Goal: Task Accomplishment & Management: Use online tool/utility

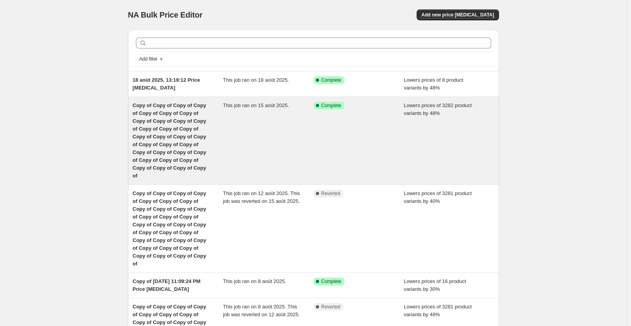
click at [311, 123] on div "This job ran on 15 août 2025." at bounding box center [268, 141] width 91 height 78
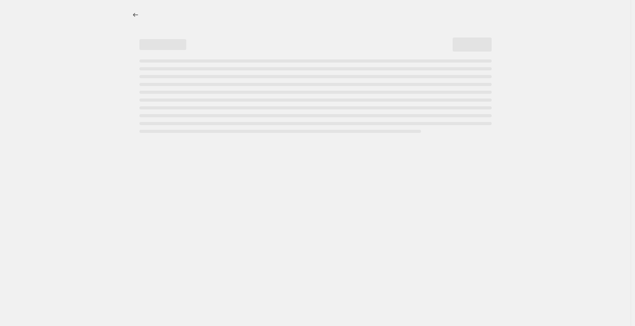
select select "percentage"
select select "collection"
select select "not_equal"
select select "collection"
select select "not_equal"
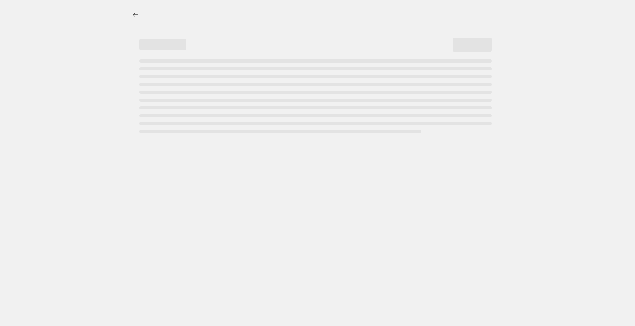
select select "collection"
select select "not_equal"
select select "collection"
select select "not_equal"
select select "collection"
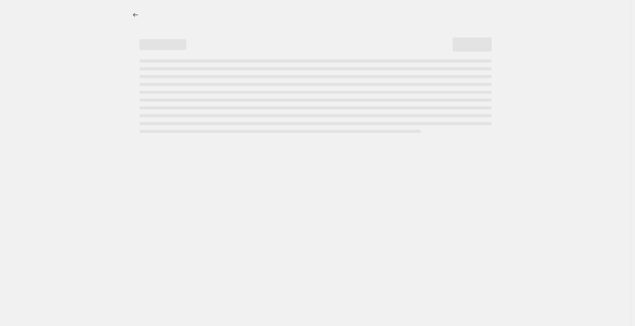
select select "not_equal"
select select "collection"
select select "not_equal"
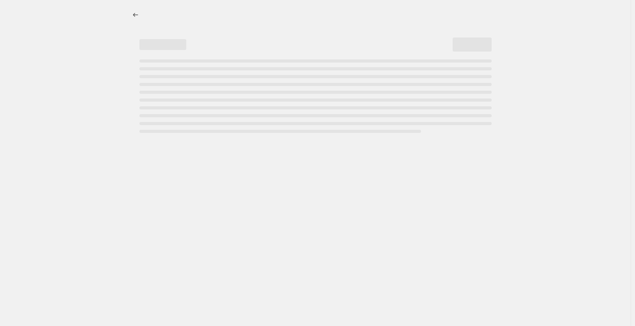
select select "not_equal"
select select "collection"
select select "not_equal"
select select "tag"
select select "not_equal"
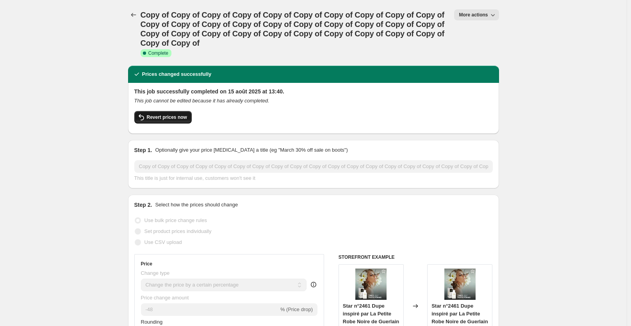
click at [176, 116] on span "Revert prices now" at bounding box center [167, 117] width 40 height 6
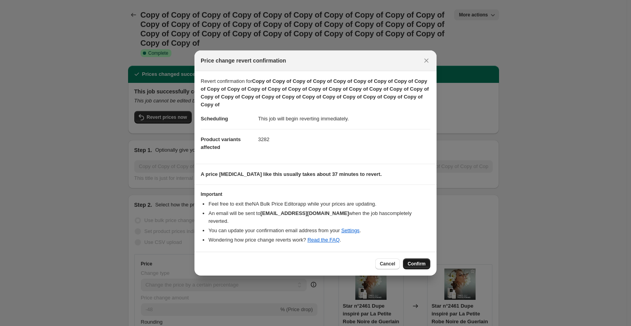
click at [419, 261] on span "Confirm" at bounding box center [417, 264] width 18 height 6
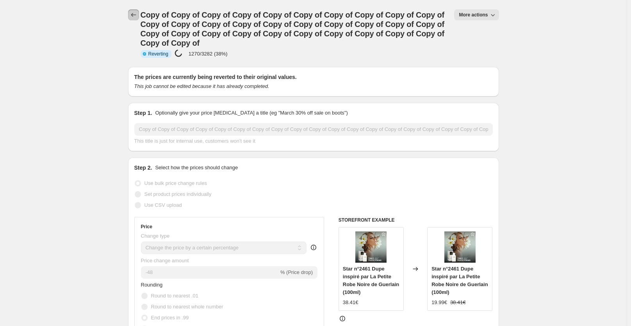
click at [136, 17] on icon "Price change jobs" at bounding box center [134, 15] width 8 height 8
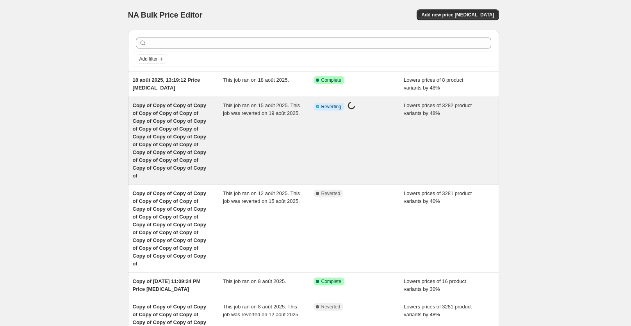
click at [232, 127] on div "This job ran on 15 août 2025. This job was reverted on 19 août 2025." at bounding box center [268, 141] width 91 height 78
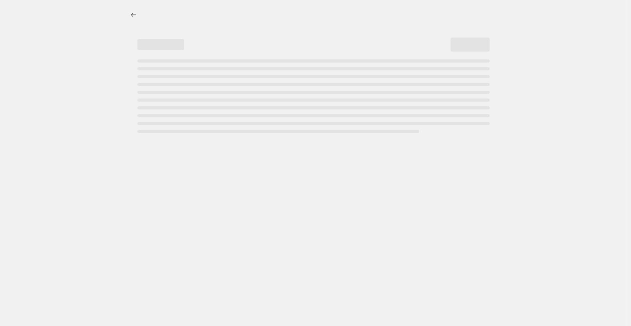
select select "percentage"
select select "collection"
select select "not_equal"
select select "collection"
select select "not_equal"
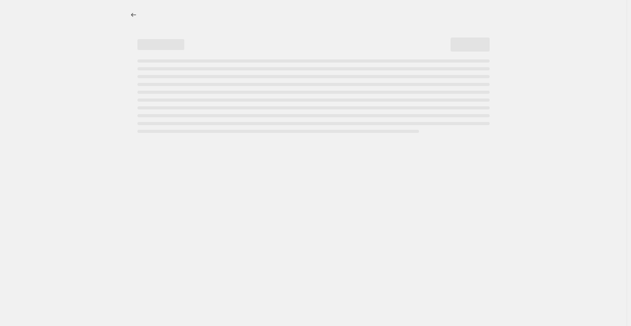
select select "collection"
select select "not_equal"
select select "collection"
select select "not_equal"
select select "collection"
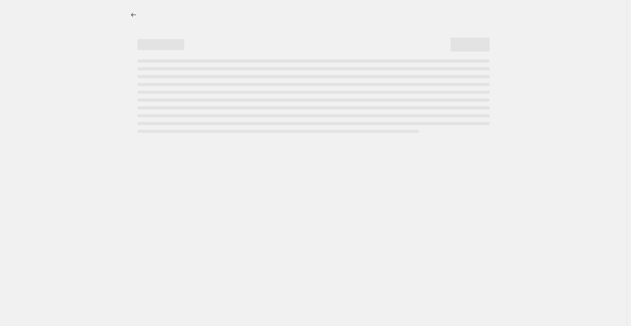
select select "not_equal"
select select "collection"
select select "not_equal"
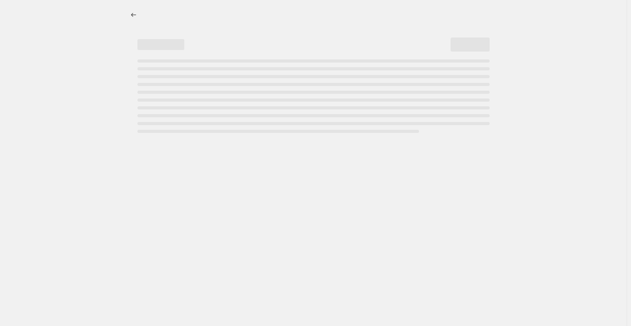
select select "not_equal"
select select "collection"
select select "not_equal"
select select "tag"
select select "not_equal"
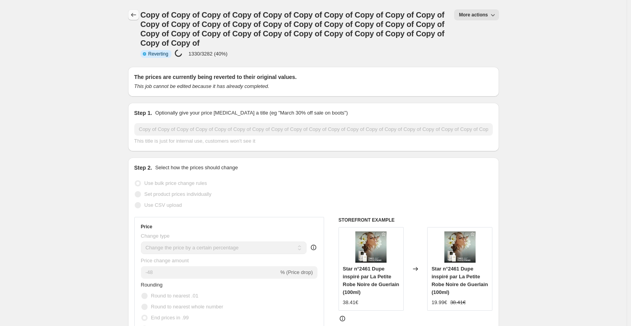
click at [134, 12] on icon "Price change jobs" at bounding box center [134, 15] width 8 height 8
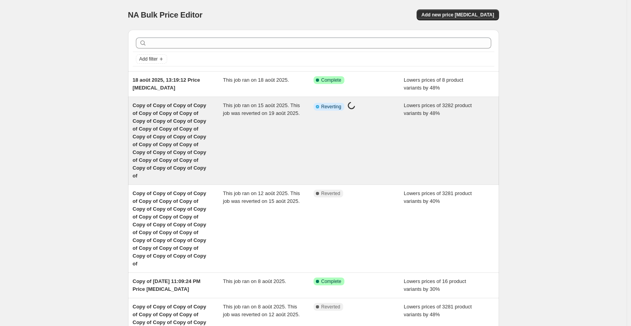
click at [206, 130] on span "Copy of Copy of Copy of Copy of Copy of Copy of Copy of Copy of Copy of Copy of…" at bounding box center [169, 140] width 73 height 76
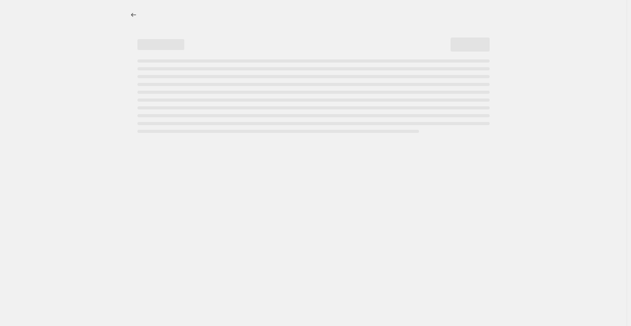
select select "percentage"
select select "collection"
select select "not_equal"
select select "collection"
select select "not_equal"
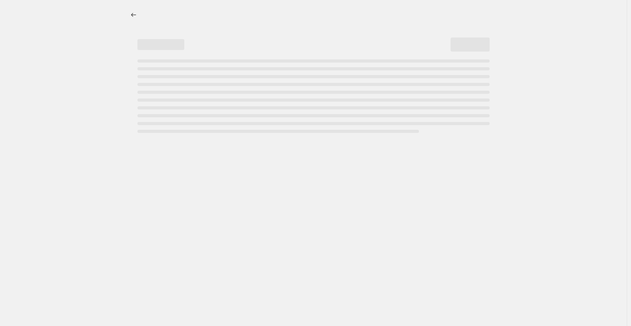
select select "collection"
select select "not_equal"
select select "collection"
select select "not_equal"
select select "collection"
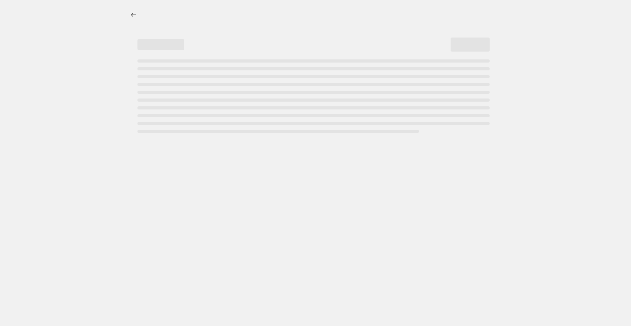
select select "not_equal"
select select "collection"
select select "not_equal"
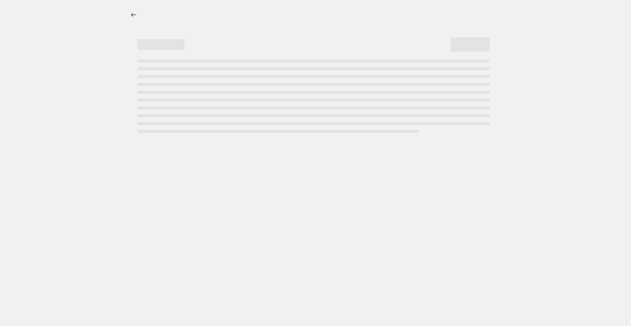
select select "not_equal"
select select "collection"
select select "not_equal"
select select "tag"
select select "not_equal"
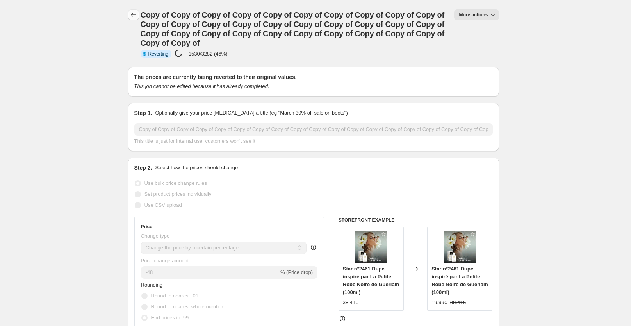
click at [134, 14] on icon "Price change jobs" at bounding box center [134, 15] width 8 height 8
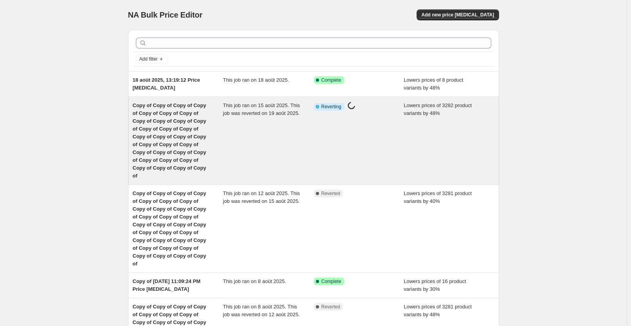
click at [275, 144] on div "This job ran on 15 août 2025. This job was reverted on 19 août 2025." at bounding box center [268, 141] width 91 height 78
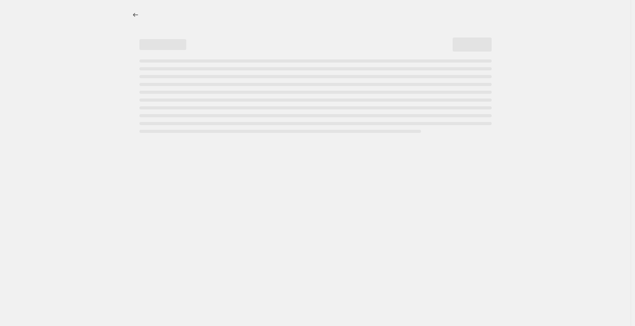
select select "percentage"
select select "collection"
select select "not_equal"
select select "collection"
select select "not_equal"
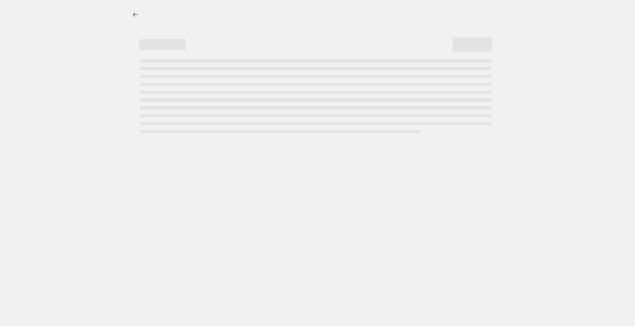
select select "collection"
select select "not_equal"
select select "collection"
select select "not_equal"
select select "collection"
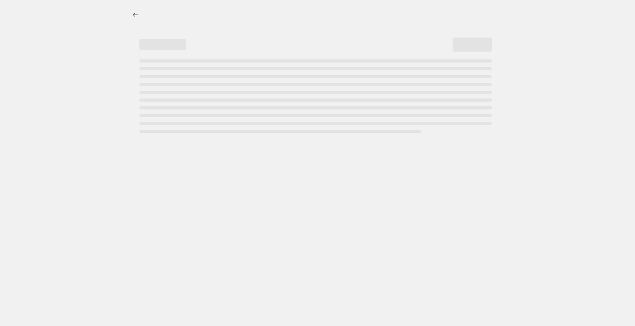
select select "not_equal"
select select "collection"
select select "not_equal"
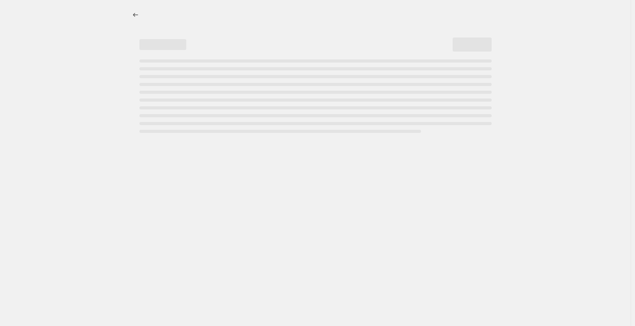
select select "not_equal"
select select "collection"
select select "not_equal"
select select "tag"
select select "not_equal"
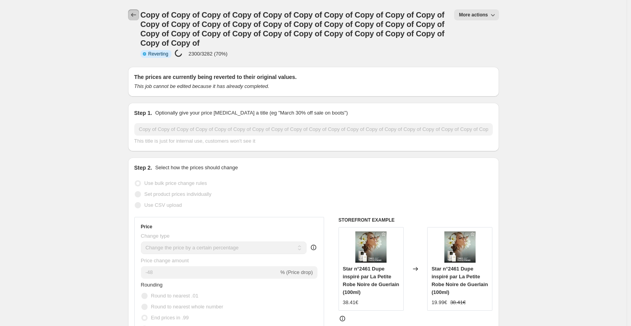
click at [136, 16] on icon "Price change jobs" at bounding box center [134, 15] width 8 height 8
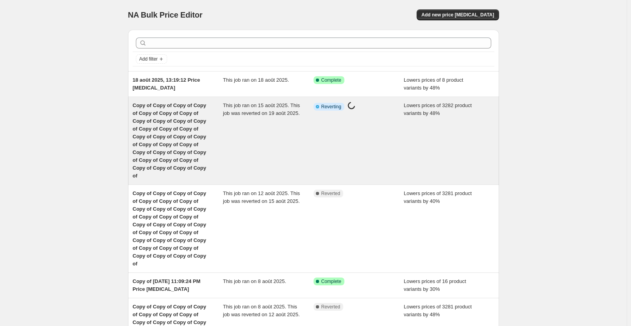
click at [245, 133] on div "This job ran on 15 août 2025. This job was reverted on 19 août 2025." at bounding box center [268, 141] width 91 height 78
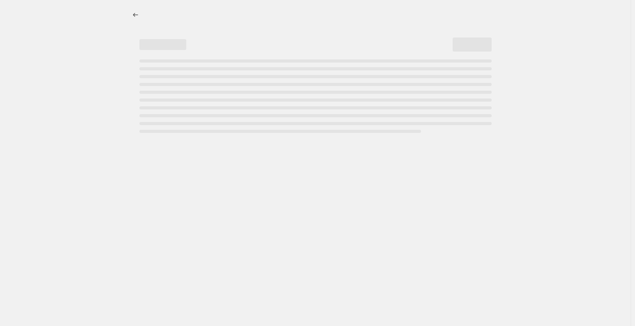
select select "percentage"
select select "collection"
select select "not_equal"
select select "collection"
select select "not_equal"
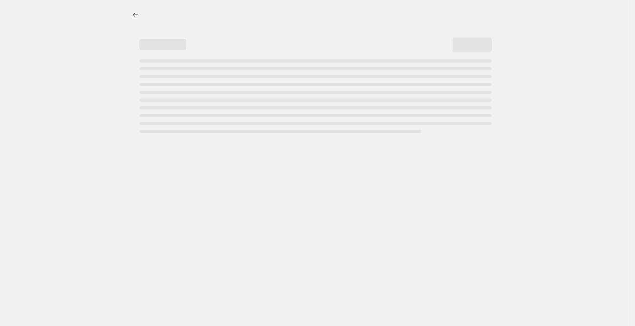
select select "collection"
select select "not_equal"
select select "collection"
select select "not_equal"
select select "collection"
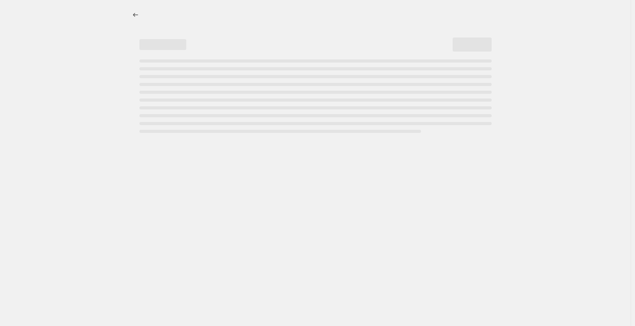
select select "not_equal"
select select "collection"
select select "not_equal"
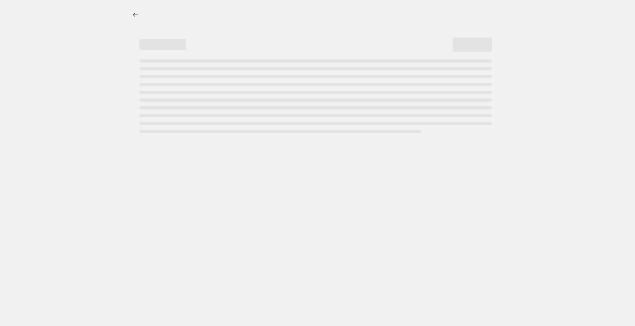
select select "not_equal"
select select "collection"
select select "not_equal"
select select "tag"
select select "not_equal"
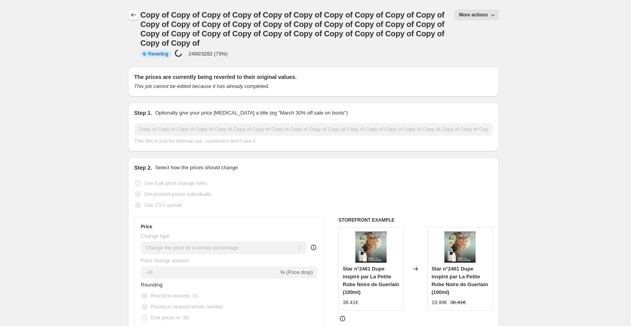
click at [134, 13] on icon "Price change jobs" at bounding box center [134, 15] width 8 height 8
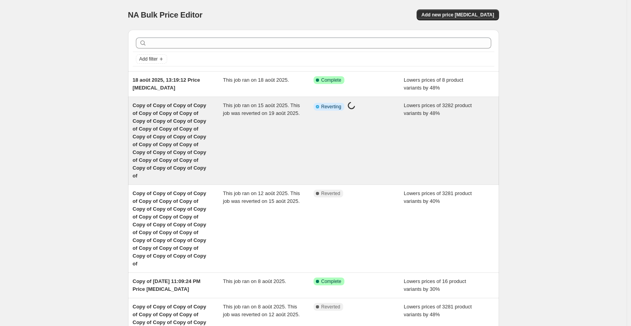
click at [229, 127] on div "This job ran on 15 août 2025. This job was reverted on 19 août 2025." at bounding box center [268, 141] width 91 height 78
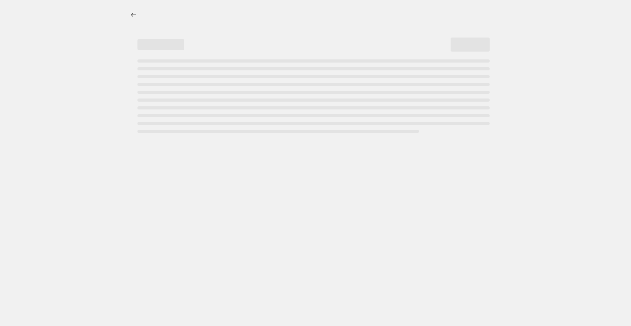
select select "percentage"
select select "collection"
select select "not_equal"
select select "collection"
select select "not_equal"
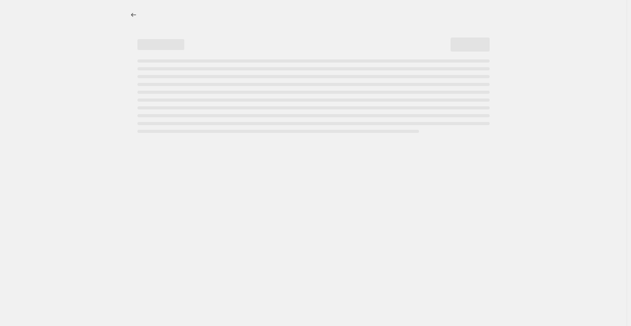
select select "collection"
select select "not_equal"
select select "collection"
select select "not_equal"
select select "collection"
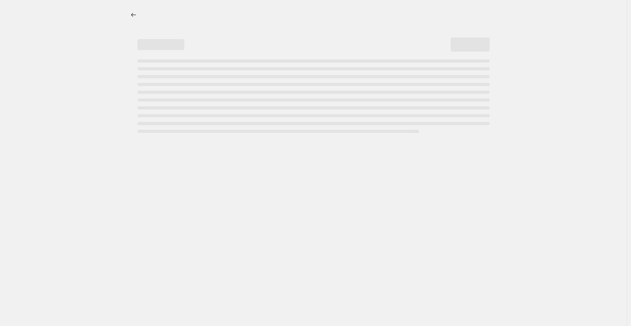
select select "not_equal"
select select "collection"
select select "not_equal"
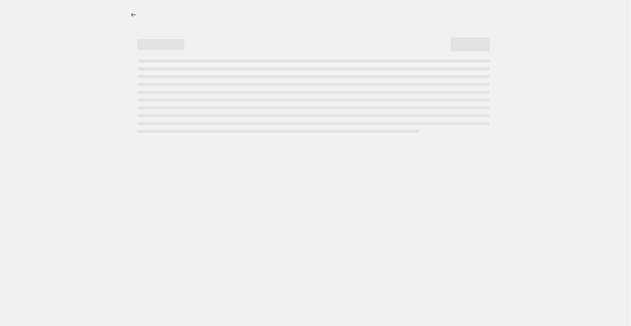
select select "not_equal"
select select "collection"
select select "not_equal"
select select "tag"
select select "not_equal"
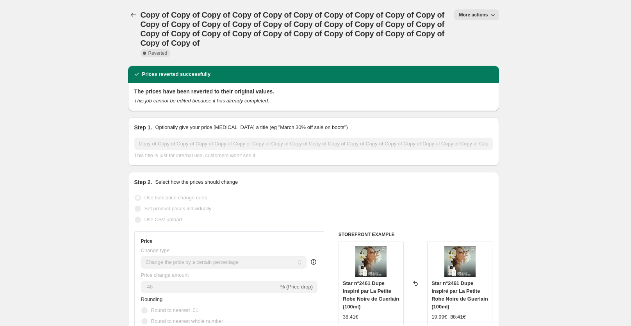
click at [473, 14] on span "More actions" at bounding box center [473, 15] width 29 height 6
click at [492, 31] on span "Copy to new job" at bounding box center [481, 31] width 36 height 6
select select "percentage"
select select "collection"
select select "not_equal"
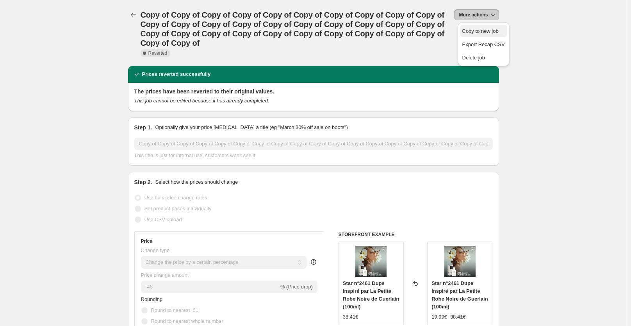
select select "collection"
select select "not_equal"
select select "collection"
select select "not_equal"
select select "collection"
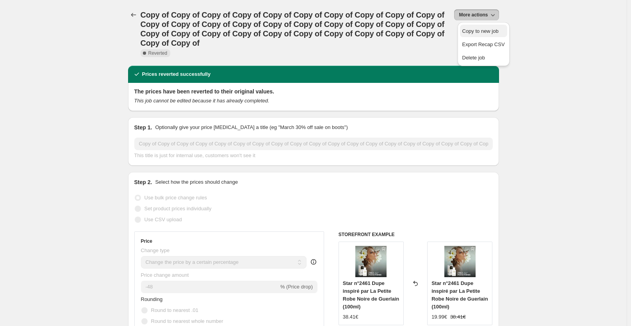
select select "not_equal"
select select "collection"
select select "not_equal"
select select "collection"
select select "not_equal"
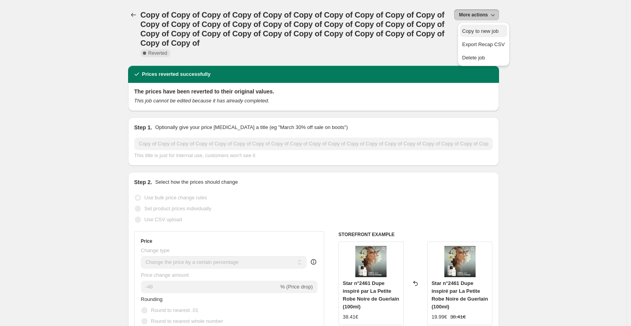
select select "not_equal"
select select "collection"
select select "not_equal"
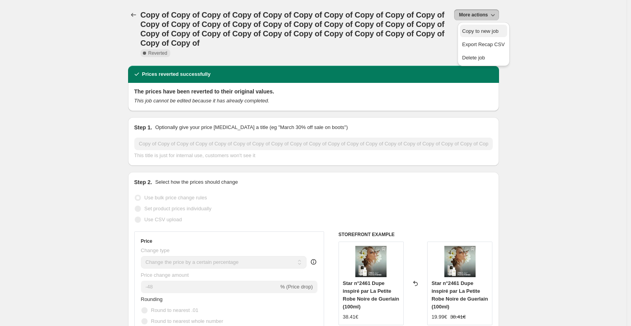
select select "tag"
select select "not_equal"
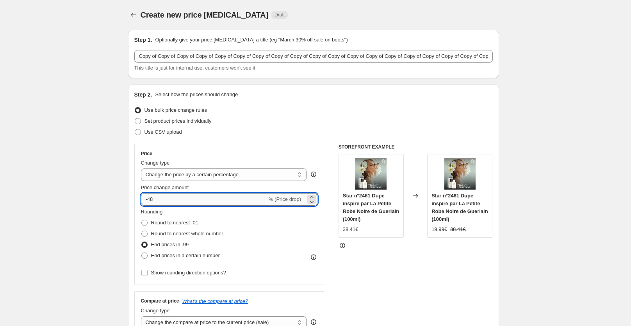
click at [172, 202] on input "-48" at bounding box center [204, 199] width 126 height 13
type input "-40"
click at [352, 247] on div at bounding box center [416, 245] width 154 height 8
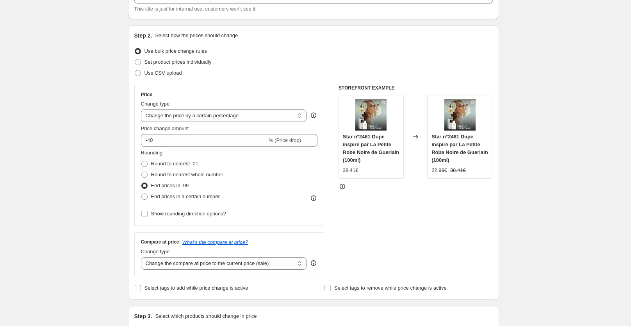
scroll to position [141, 0]
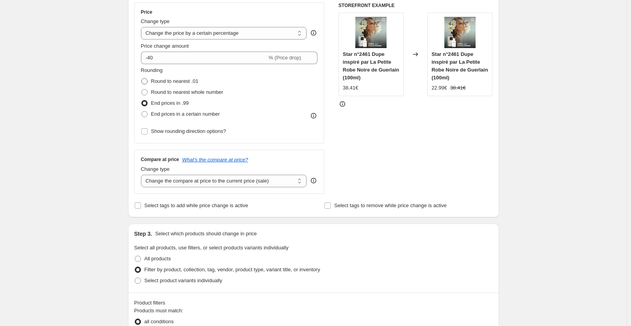
click at [161, 80] on span "Round to nearest .01" at bounding box center [174, 81] width 47 height 6
click at [142, 79] on input "Round to nearest .01" at bounding box center [141, 78] width 0 height 0
radio input "true"
click at [442, 149] on div "STOREFRONT EXAMPLE Star n°2461 Dupe inspiré par La Petite Robe Noire de Guerlai…" at bounding box center [416, 97] width 154 height 191
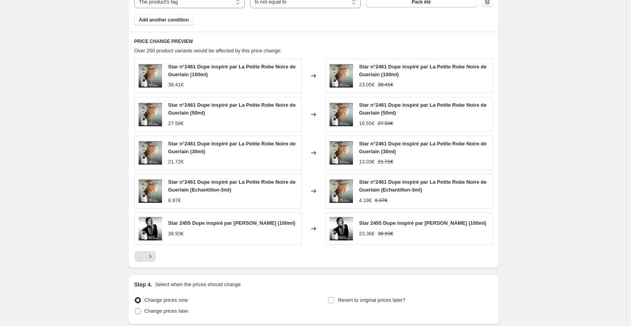
scroll to position [728, 0]
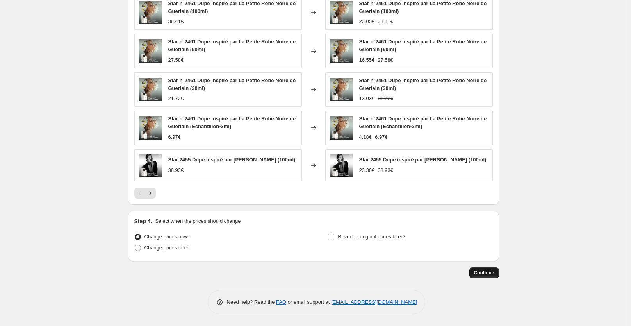
click at [495, 277] on button "Continue" at bounding box center [485, 272] width 30 height 11
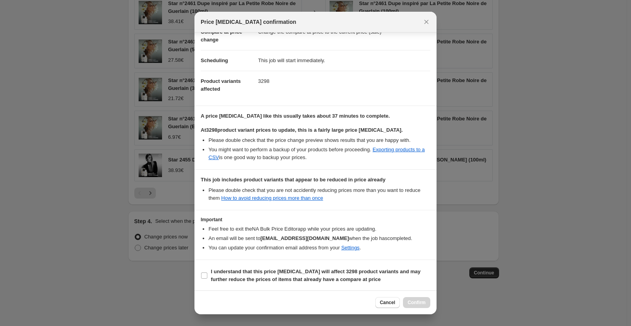
scroll to position [70, 0]
click at [274, 271] on b "I understand that this price change job will affect 3298 product variants and m…" at bounding box center [316, 275] width 210 height 14
click at [207, 272] on input "I understand that this price change job will affect 3298 product variants and m…" at bounding box center [204, 275] width 6 height 6
checkbox input "true"
click at [413, 301] on span "Confirm" at bounding box center [417, 302] width 18 height 6
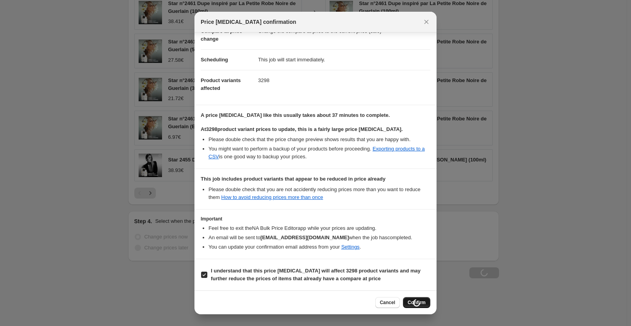
type input "Copy of Copy of Copy of Copy of Copy of Copy of Copy of Copy of Copy of Copy of…"
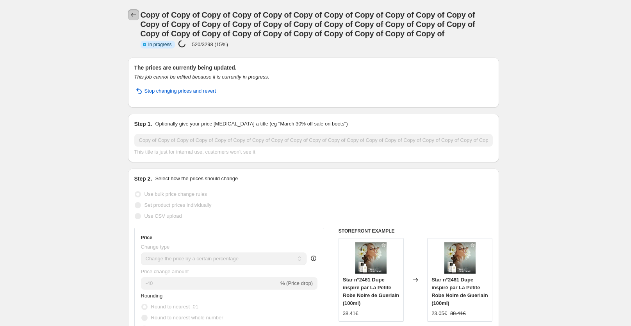
click at [137, 15] on icon "Price change jobs" at bounding box center [134, 15] width 8 height 8
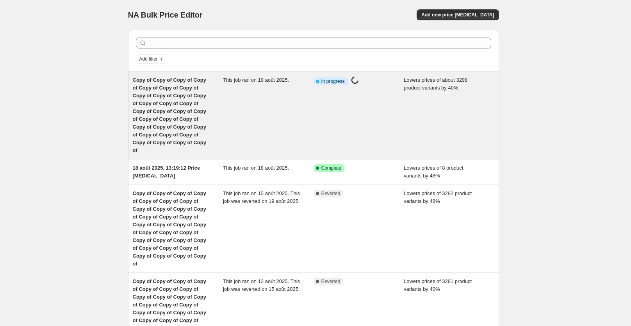
click at [228, 120] on div "This job ran on 19 août 2025." at bounding box center [268, 115] width 91 height 78
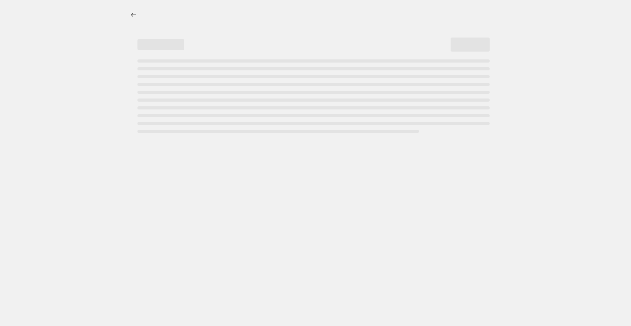
select select "percentage"
select select "collection"
select select "not_equal"
select select "collection"
select select "not_equal"
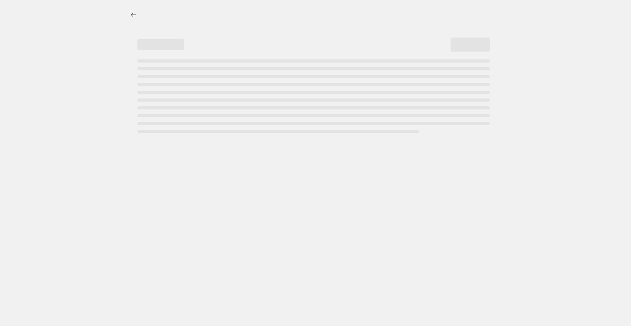
select select "collection"
select select "not_equal"
select select "collection"
select select "not_equal"
select select "collection"
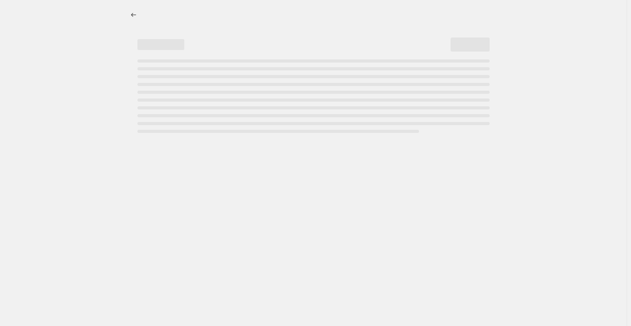
select select "not_equal"
select select "collection"
select select "not_equal"
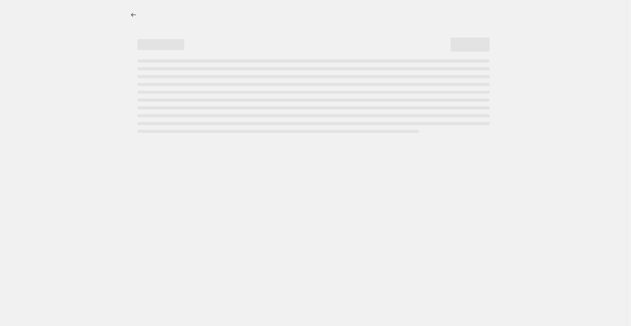
select select "not_equal"
select select "collection"
select select "not_equal"
select select "tag"
select select "not_equal"
